Goal: Information Seeking & Learning: Learn about a topic

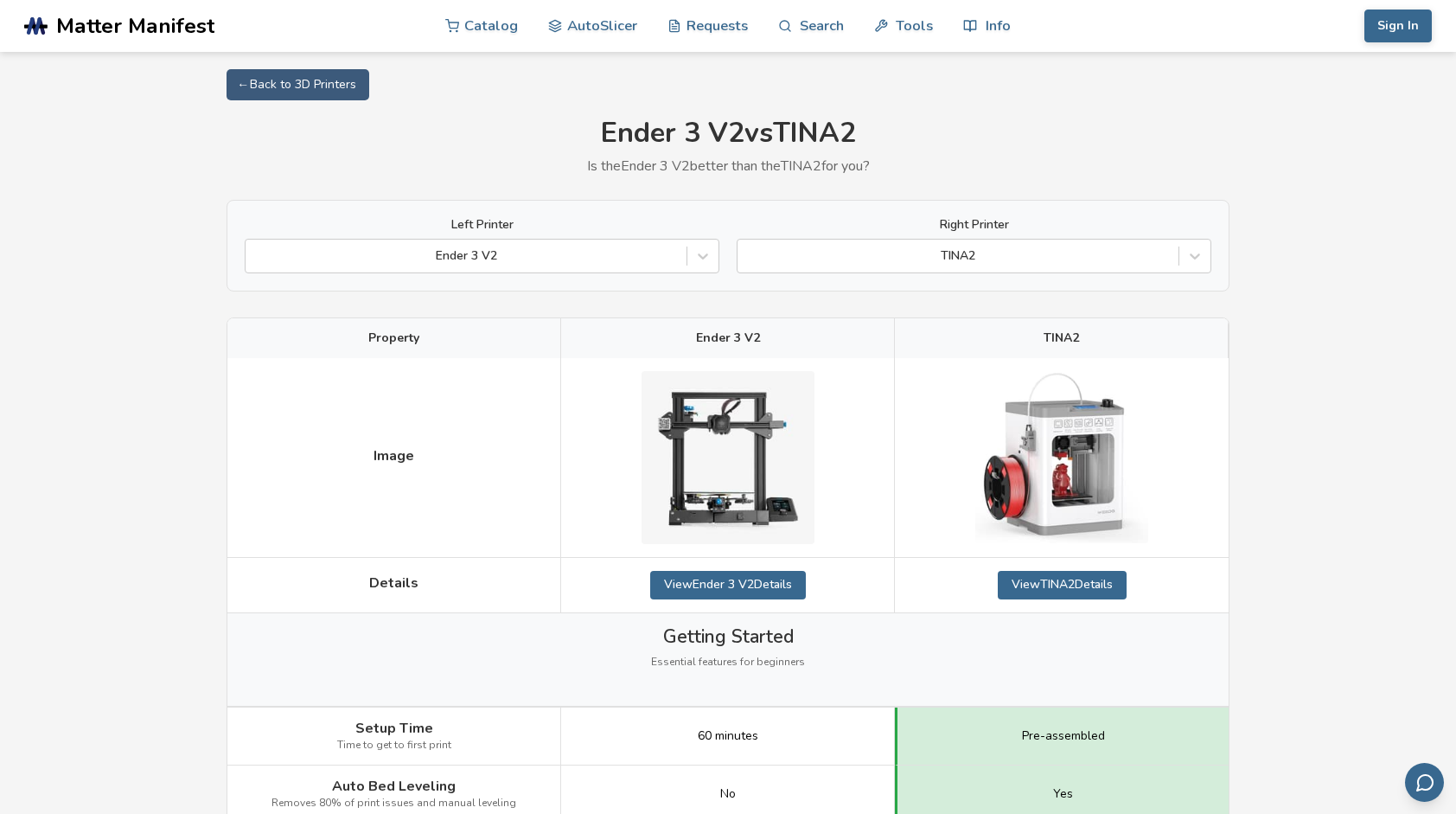
click at [783, 492] on img at bounding box center [728, 457] width 173 height 173
click at [776, 514] on img at bounding box center [728, 457] width 173 height 173
click at [750, 484] on img at bounding box center [728, 457] width 173 height 173
click at [729, 468] on img at bounding box center [728, 457] width 173 height 173
click at [723, 464] on img at bounding box center [728, 457] width 173 height 173
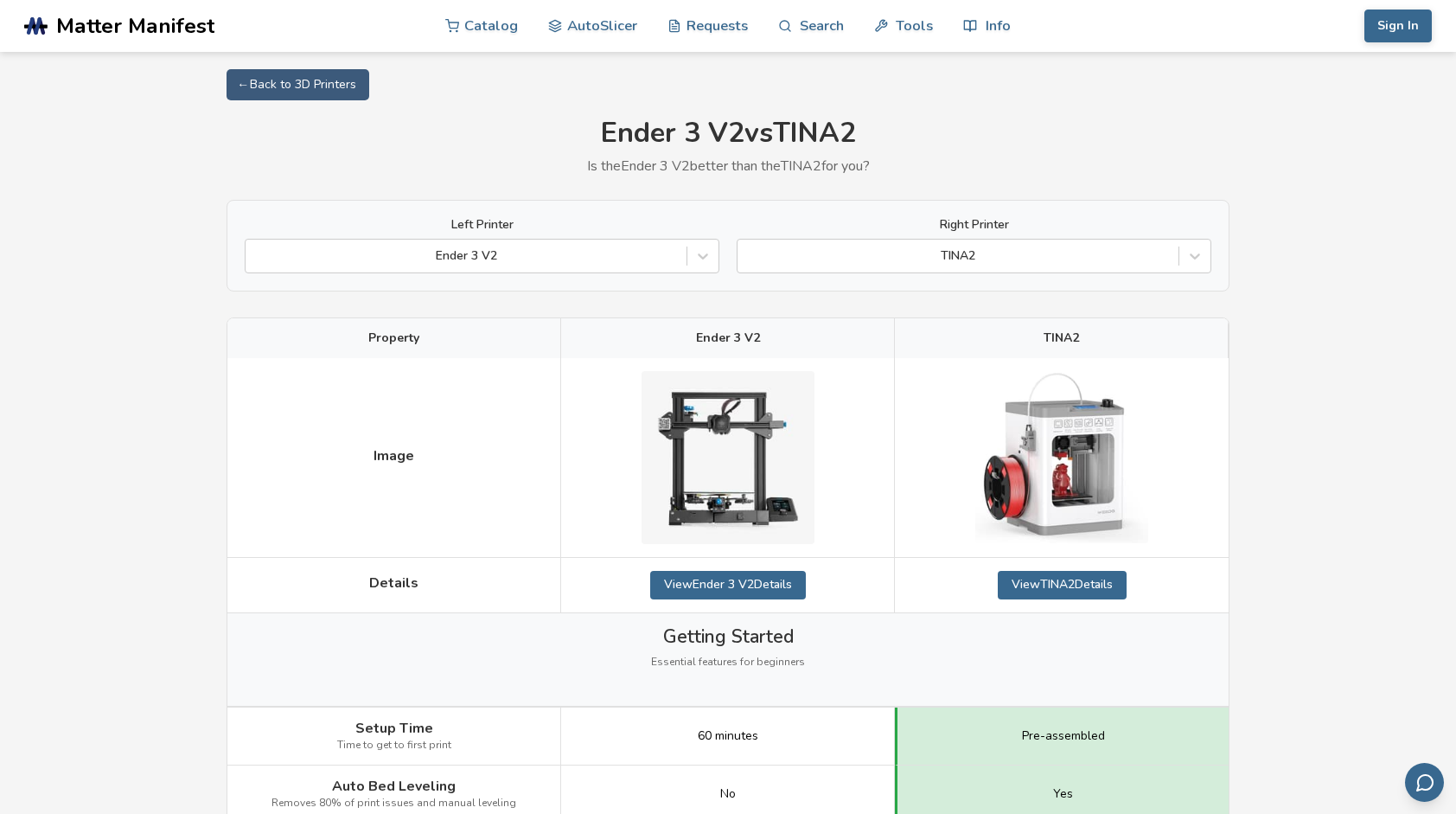
click at [714, 451] on img at bounding box center [728, 457] width 173 height 173
click at [701, 441] on img at bounding box center [728, 457] width 173 height 173
click at [704, 424] on img at bounding box center [728, 457] width 173 height 173
click at [709, 443] on img at bounding box center [728, 457] width 173 height 173
click at [707, 441] on img at bounding box center [728, 457] width 173 height 173
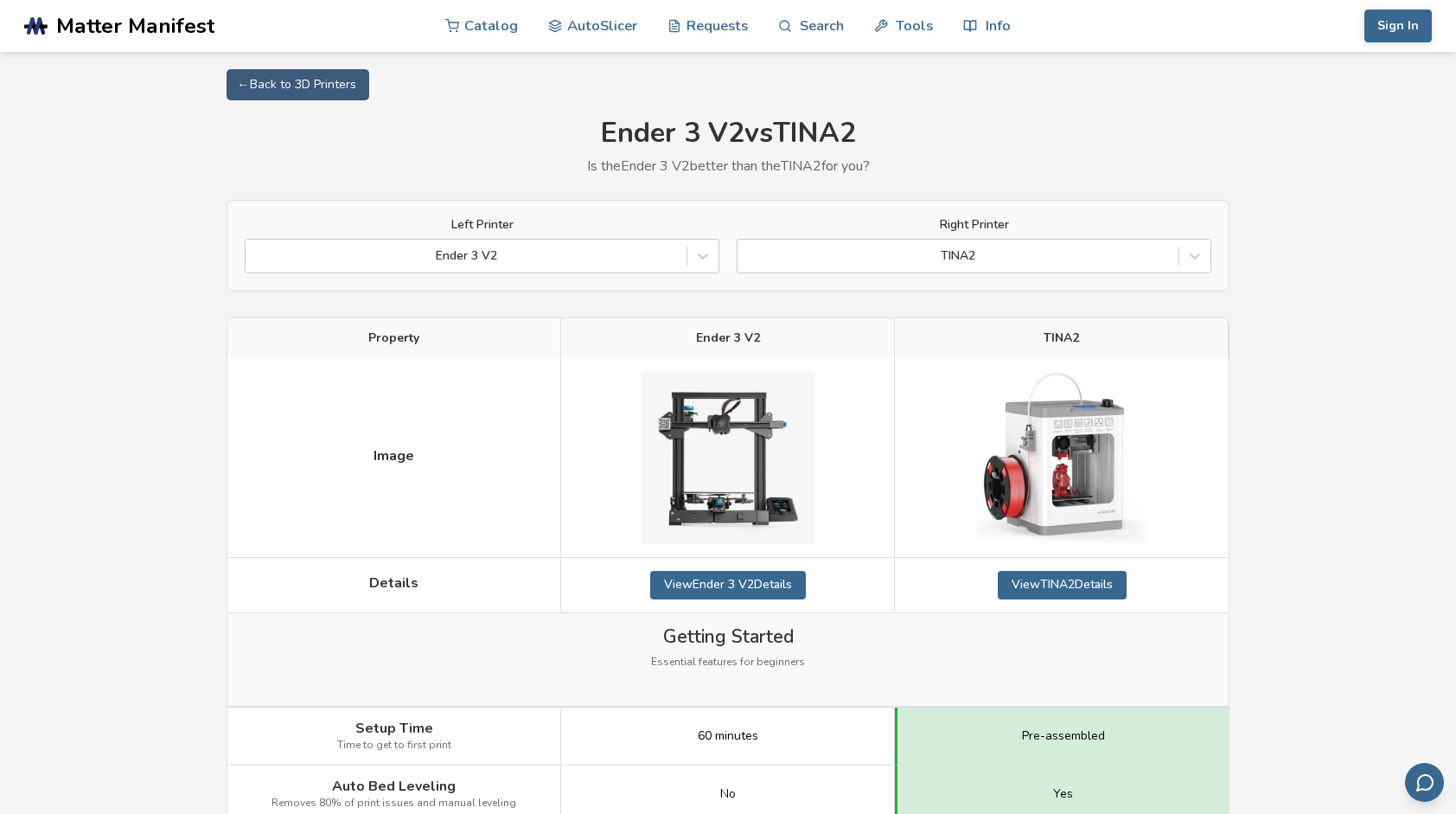
click at [721, 443] on img at bounding box center [728, 457] width 173 height 173
click at [713, 441] on img at bounding box center [728, 457] width 173 height 173
click at [708, 439] on img at bounding box center [728, 457] width 173 height 173
click at [797, 580] on link "View Ender 3 V2 Details" at bounding box center [728, 584] width 156 height 28
